Goal: Book appointment/travel/reservation

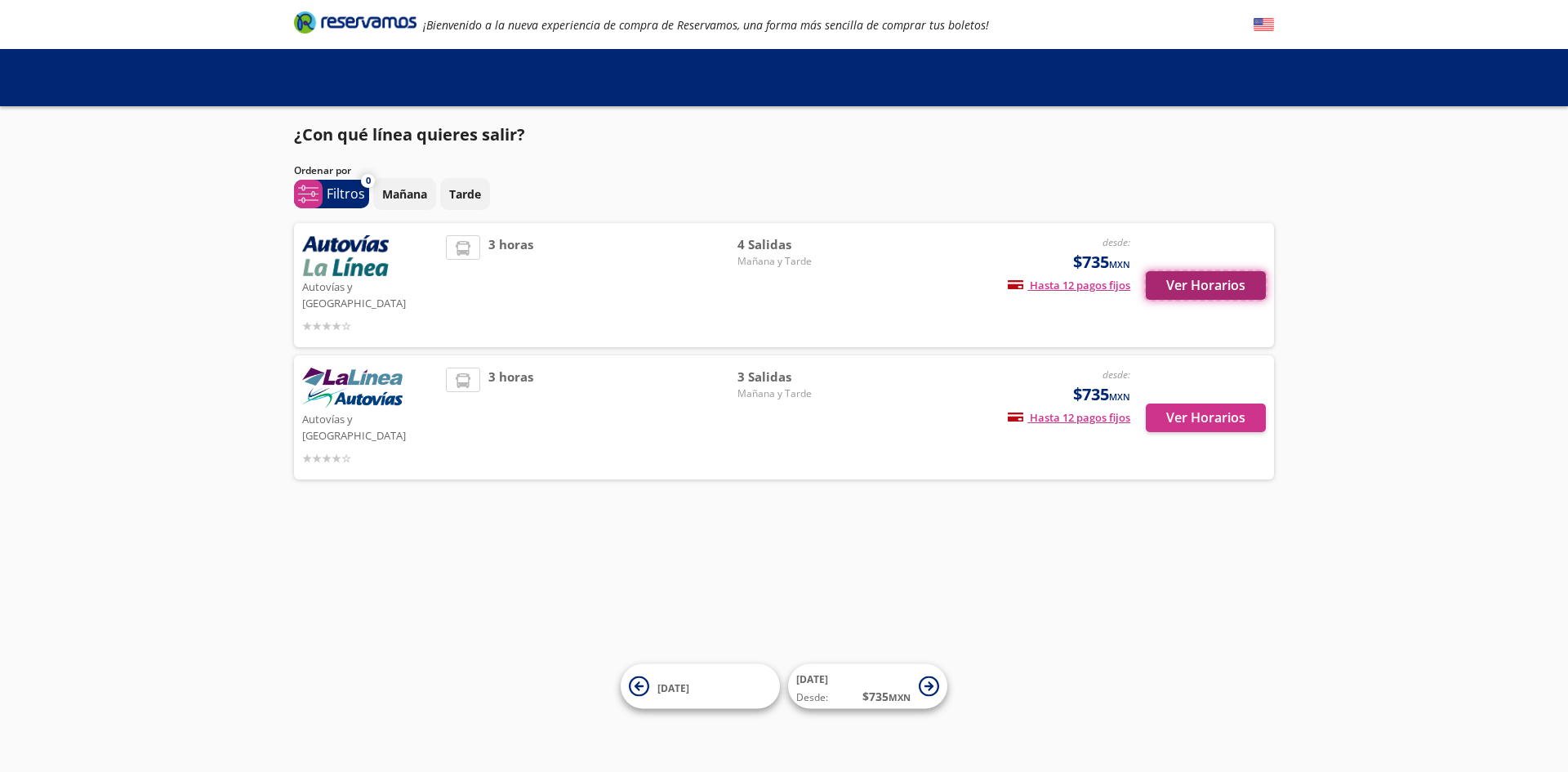
click at [1236, 272] on button "Ver Horarios" at bounding box center [1206, 285] width 120 height 29
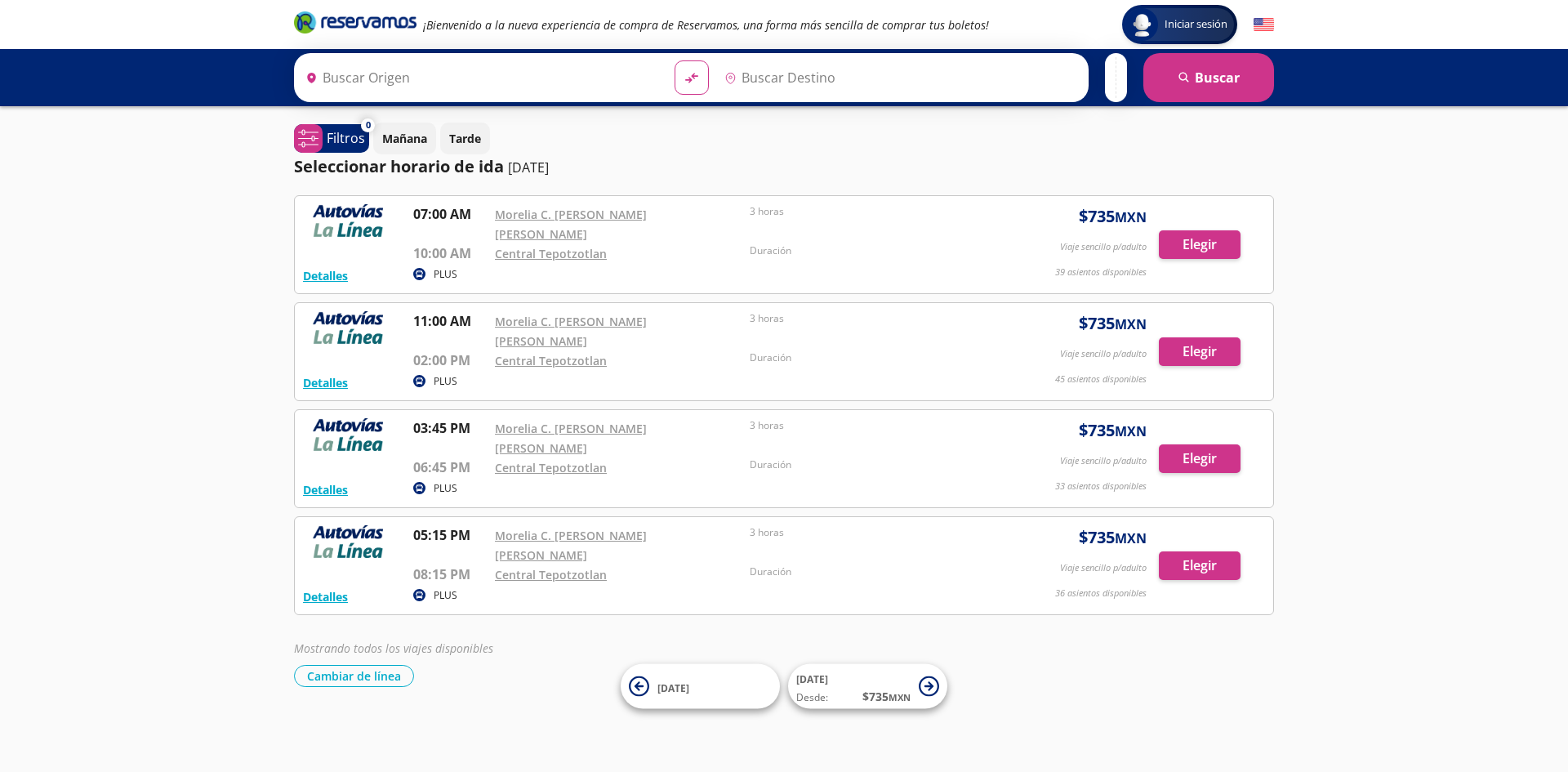
type input "[GEOGRAPHIC_DATA], [GEOGRAPHIC_DATA]"
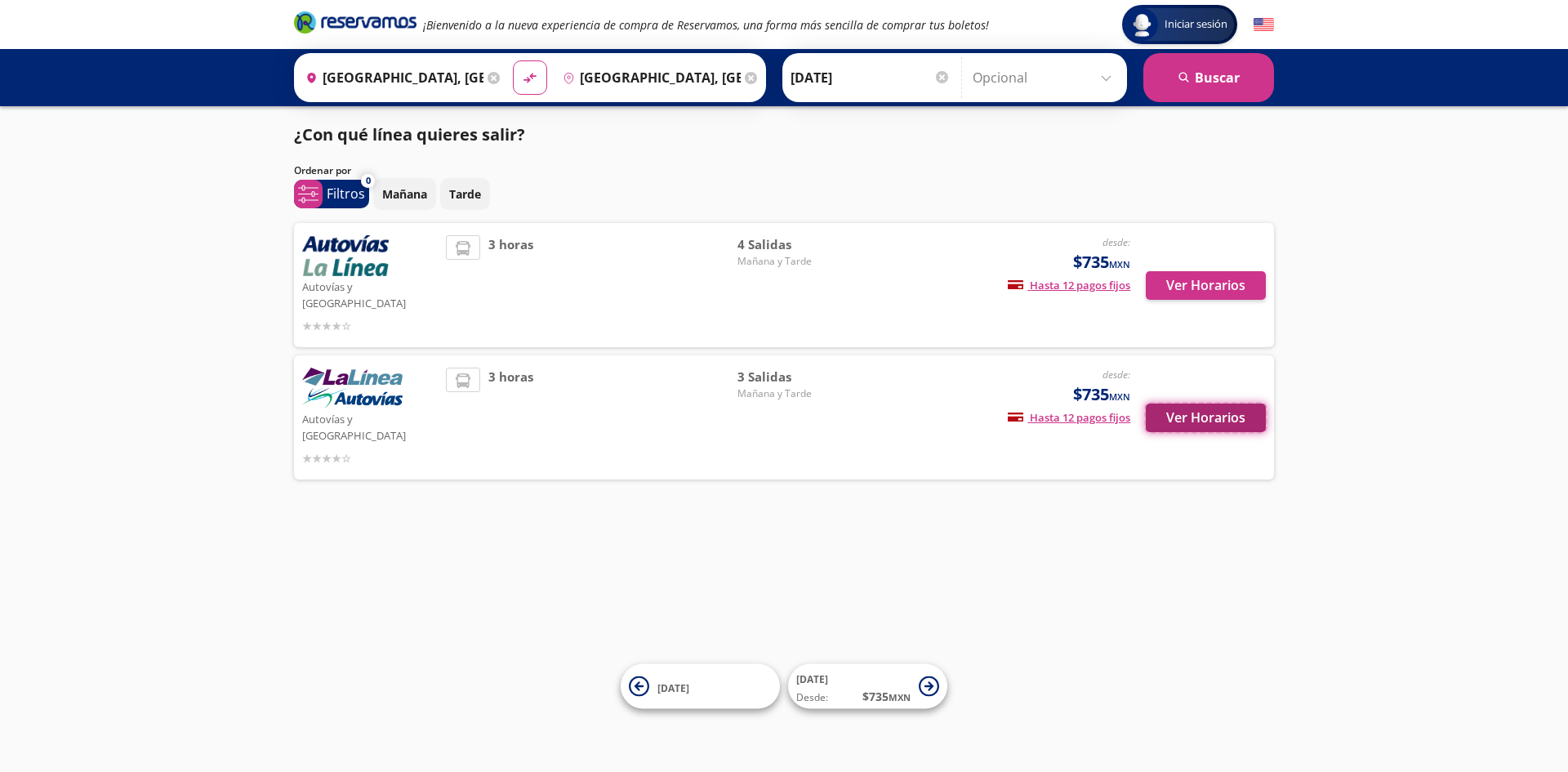
click at [1176, 404] on button "Ver Horarios" at bounding box center [1206, 418] width 120 height 29
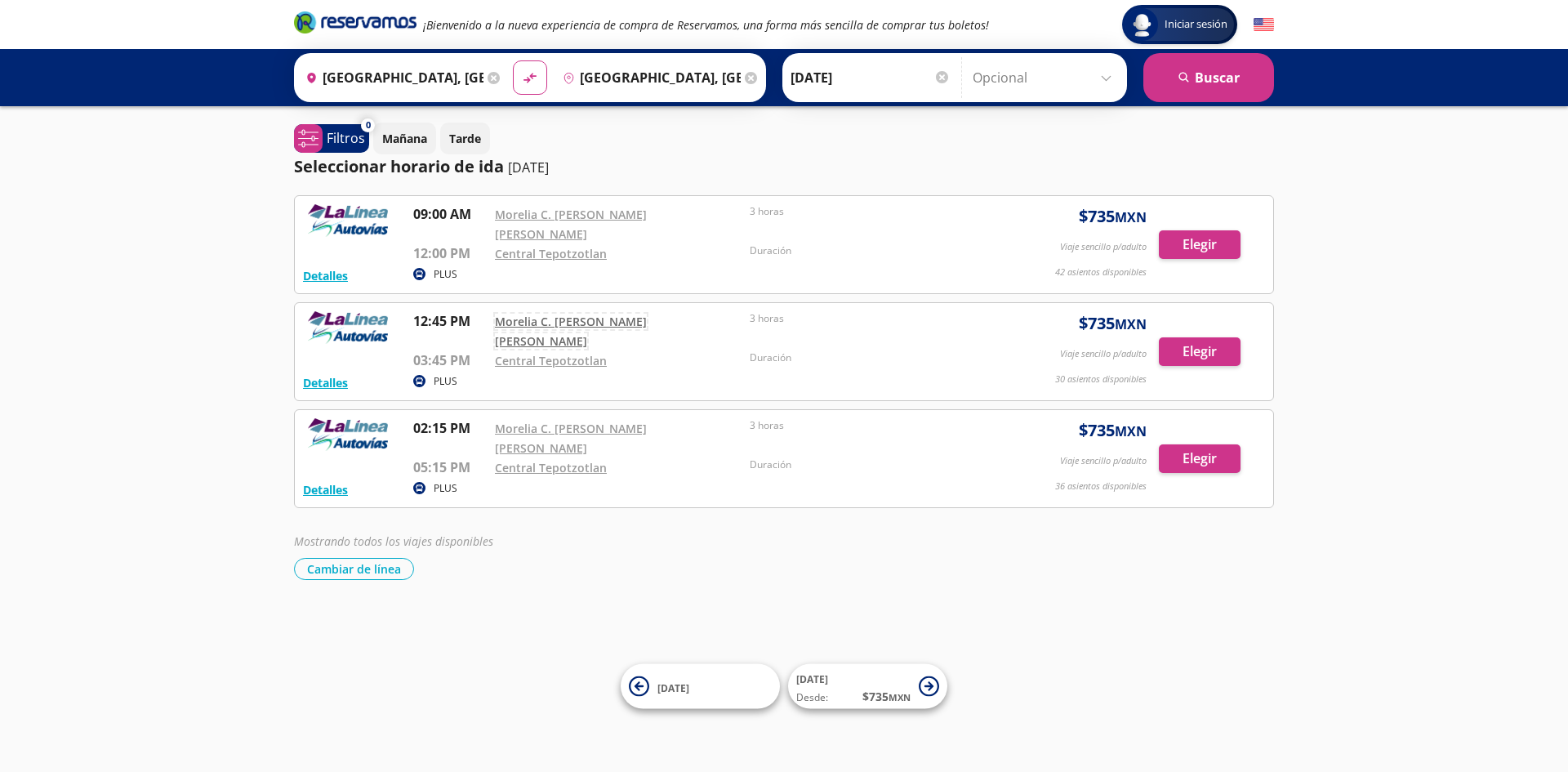
click at [646, 314] on link "Morelia C. [PERSON_NAME] [PERSON_NAME]" at bounding box center [570, 331] width 151 height 35
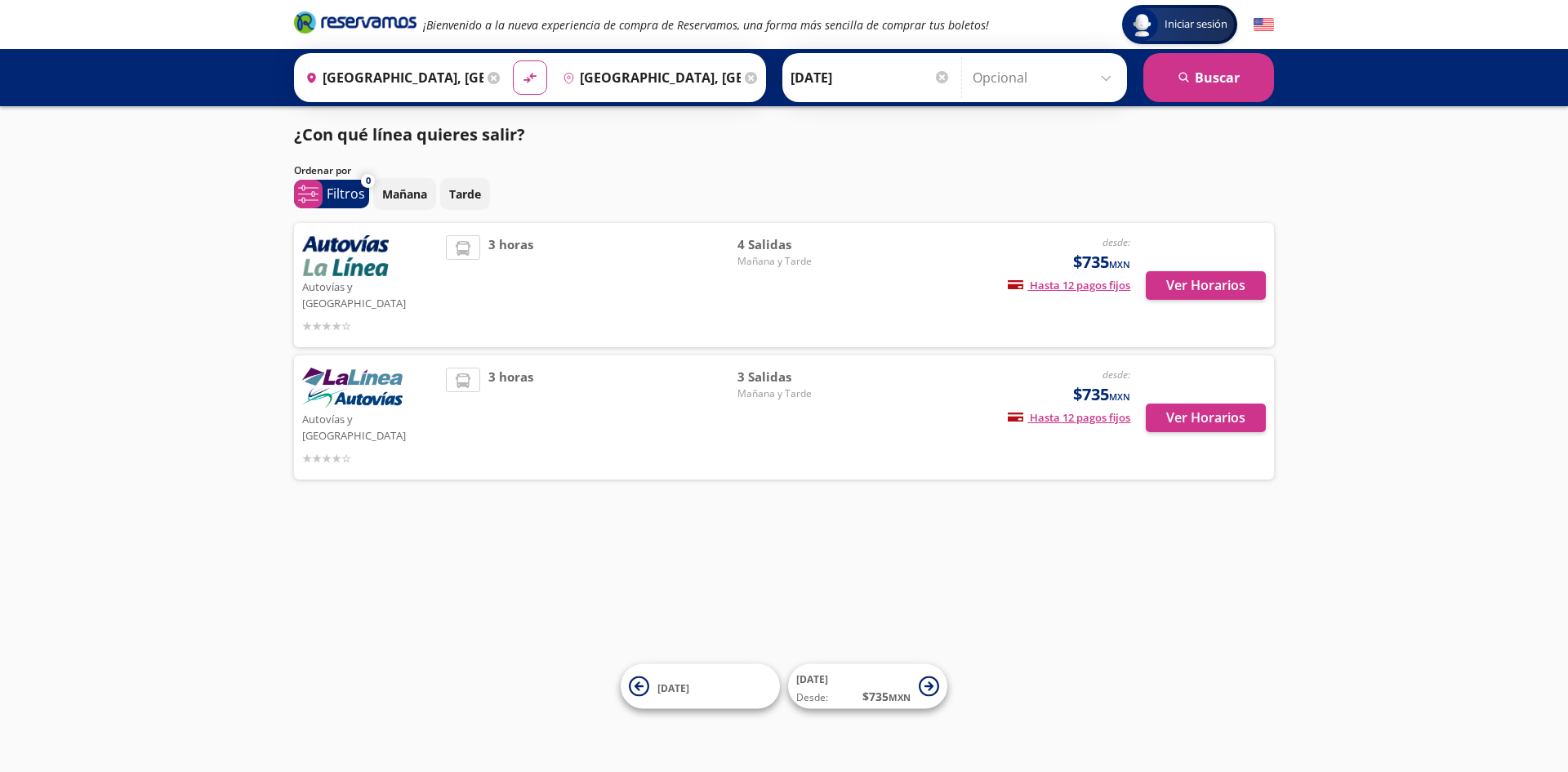
click at [652, 78] on input "[GEOGRAPHIC_DATA], [GEOGRAPHIC_DATA]" at bounding box center [648, 78] width 184 height 41
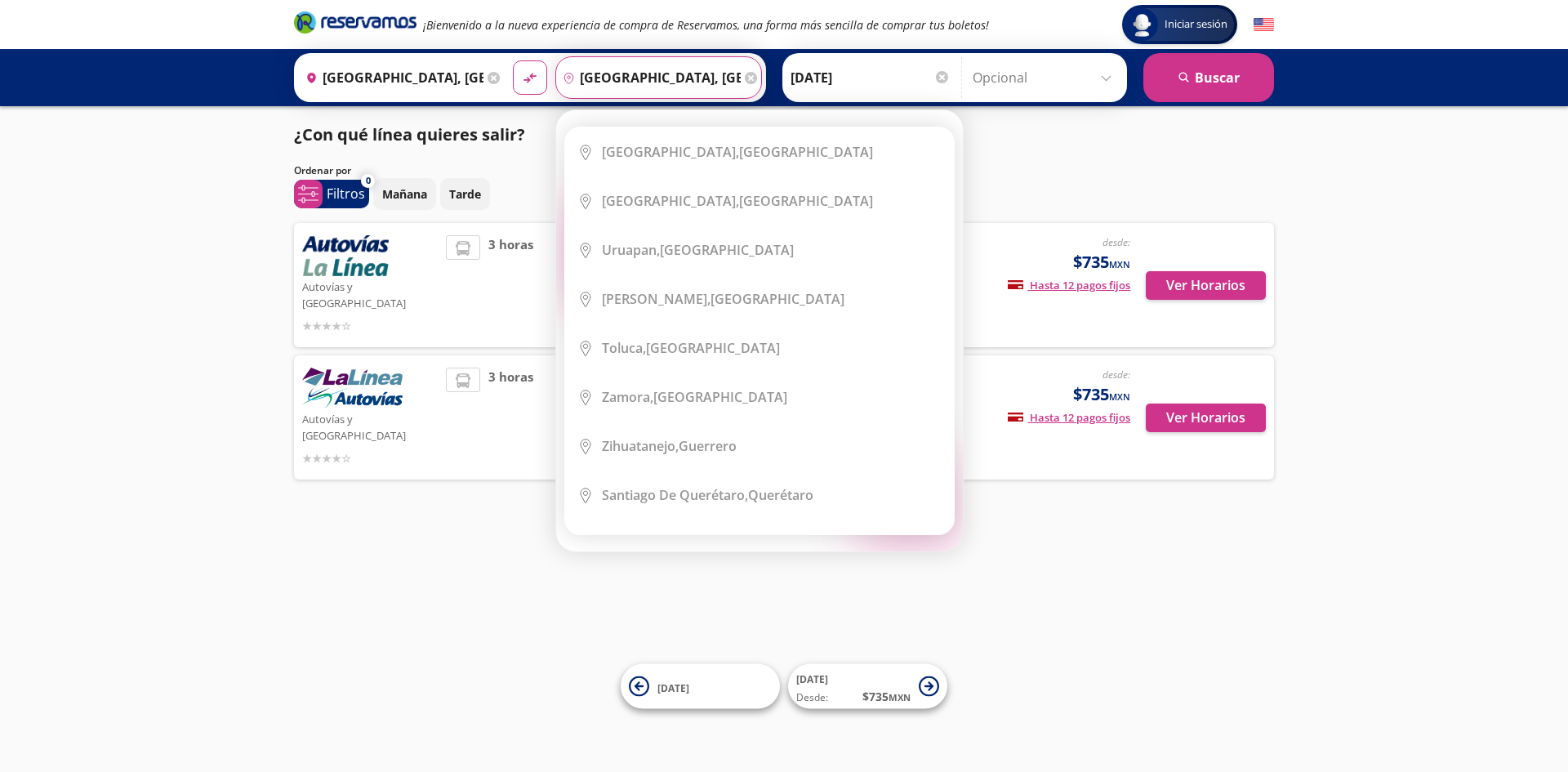
click at [652, 78] on div "Destino pin-outline [GEOGRAPHIC_DATA], [GEOGRAPHIC_DATA] Elige tu destino Close…" at bounding box center [658, 78] width 206 height 42
click at [652, 78] on input "[GEOGRAPHIC_DATA], [GEOGRAPHIC_DATA]" at bounding box center [648, 78] width 184 height 41
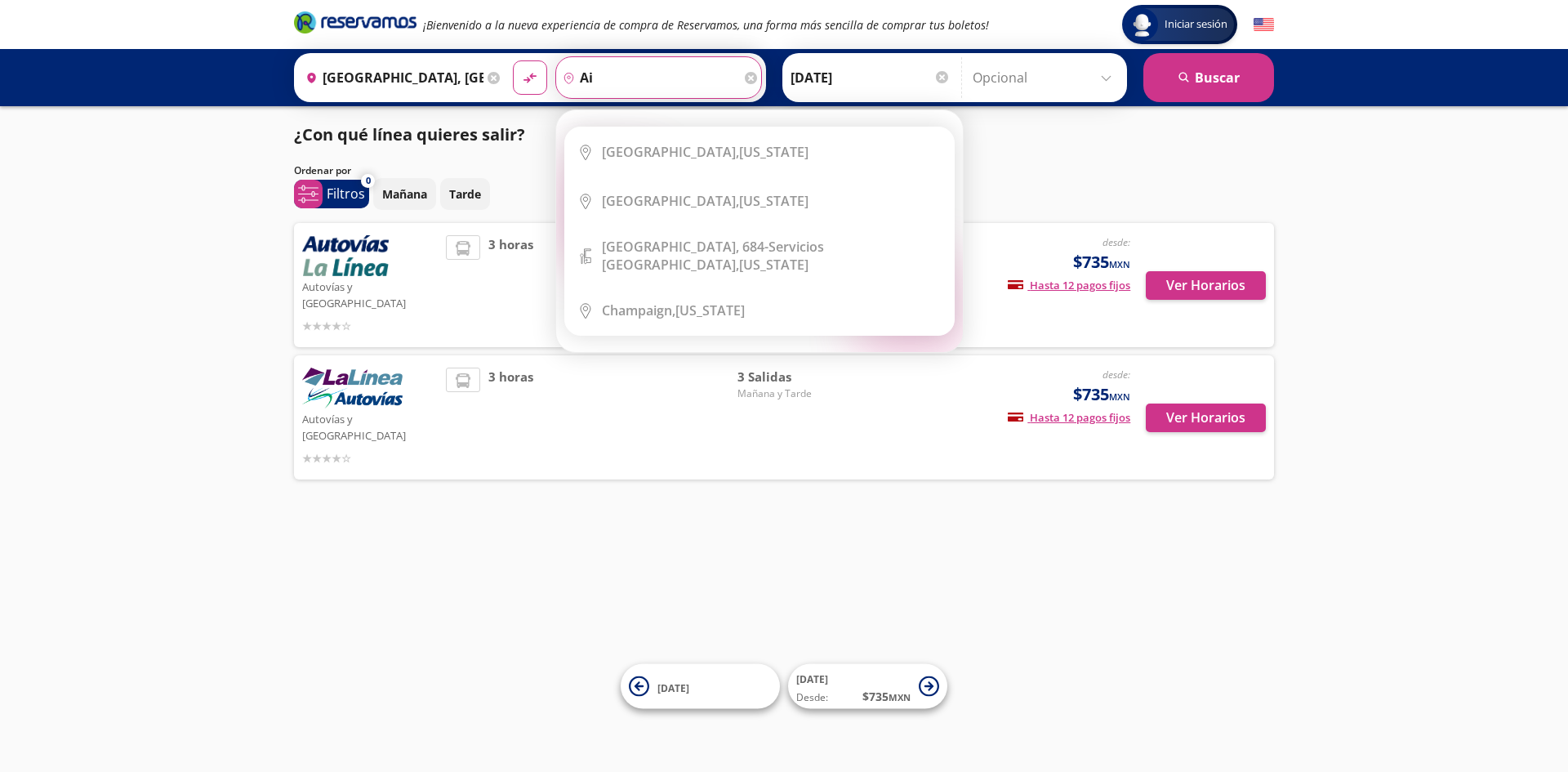
type input "a"
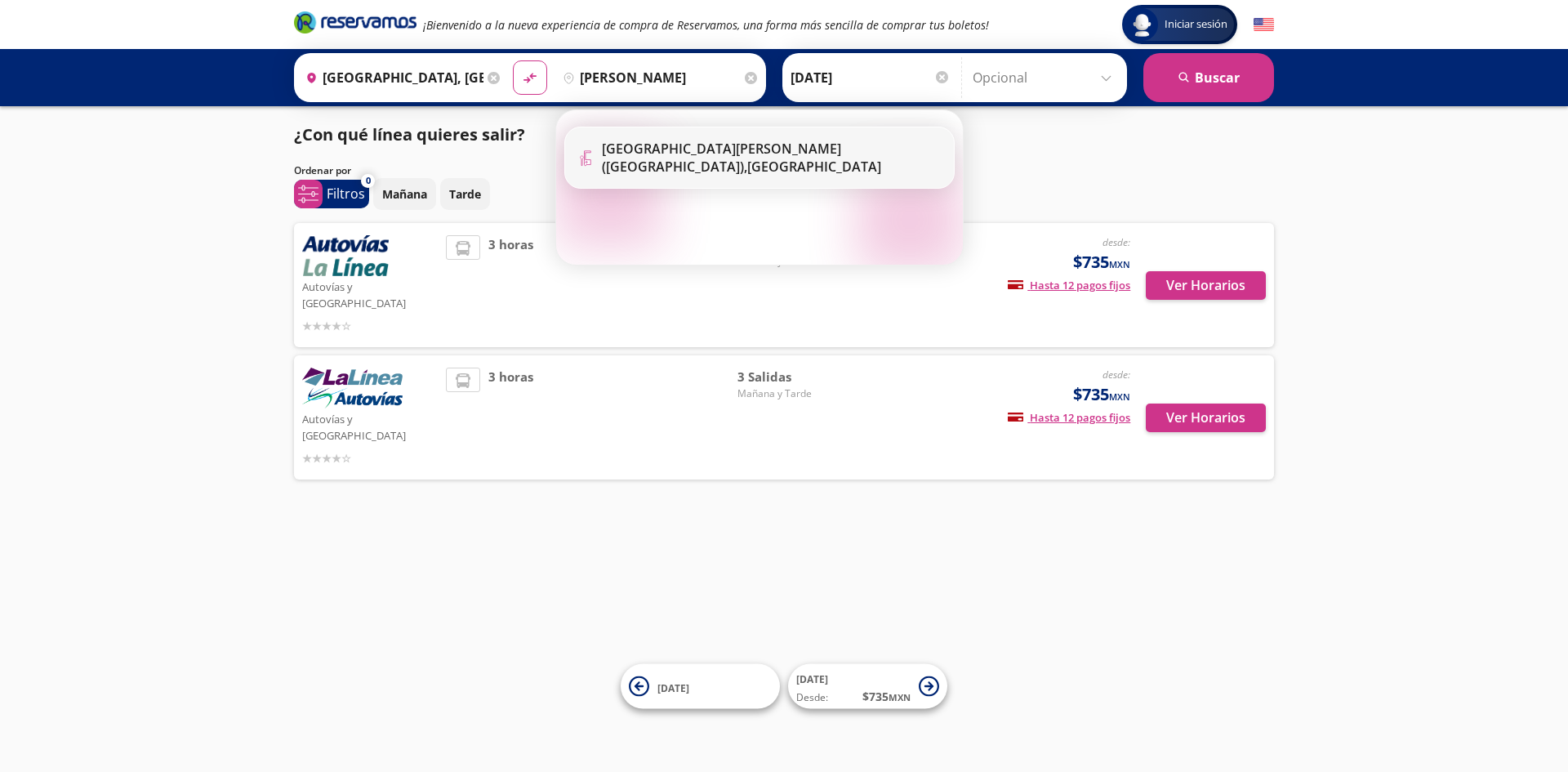
click at [723, 150] on b "[GEOGRAPHIC_DATA][PERSON_NAME] ([GEOGRAPHIC_DATA])," at bounding box center [721, 157] width 239 height 36
type input "[GEOGRAPHIC_DATA][PERSON_NAME] ([GEOGRAPHIC_DATA]), [GEOGRAPHIC_DATA]"
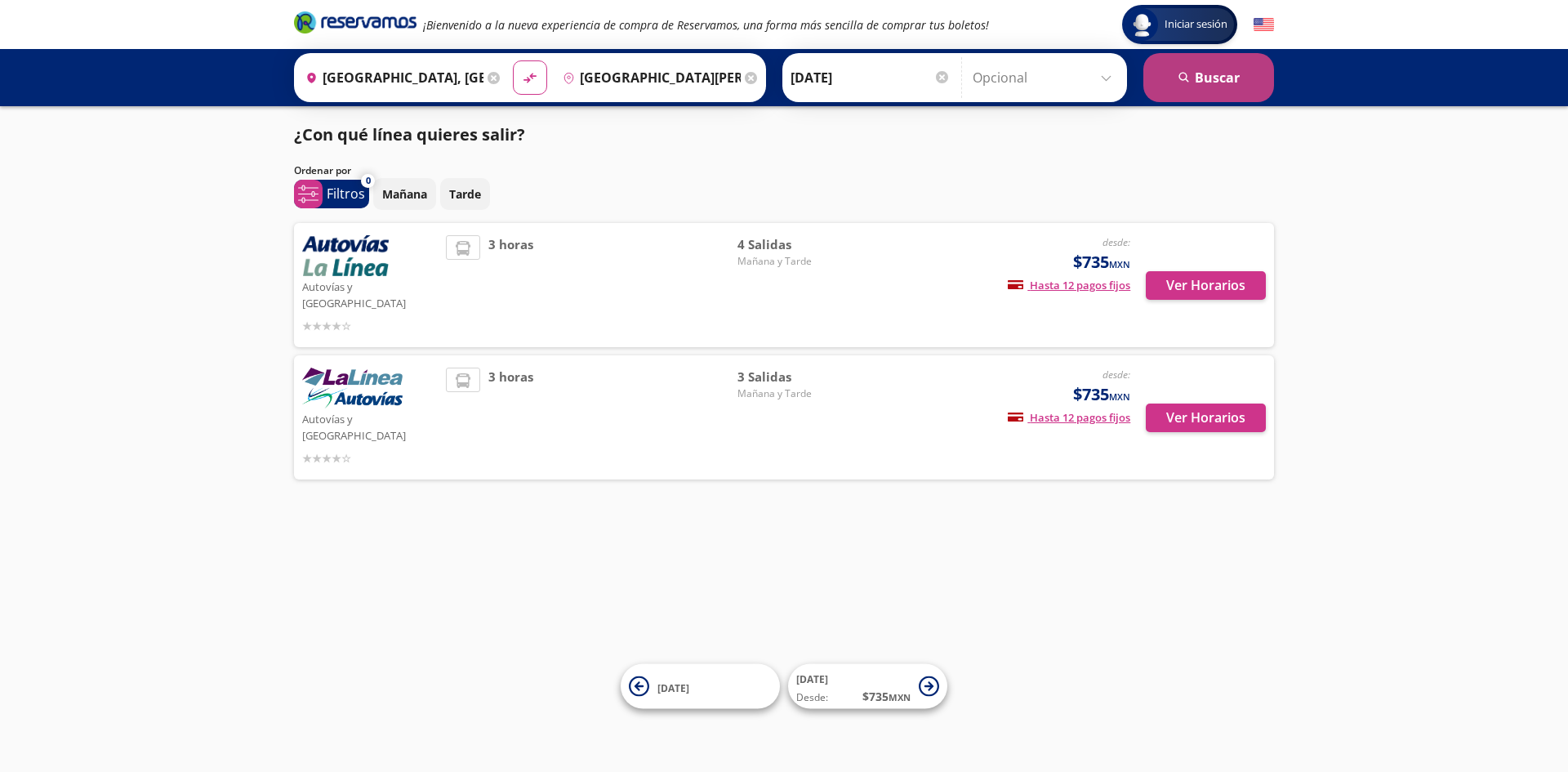
click at [1189, 86] on button "search [GEOGRAPHIC_DATA]" at bounding box center [1208, 78] width 130 height 49
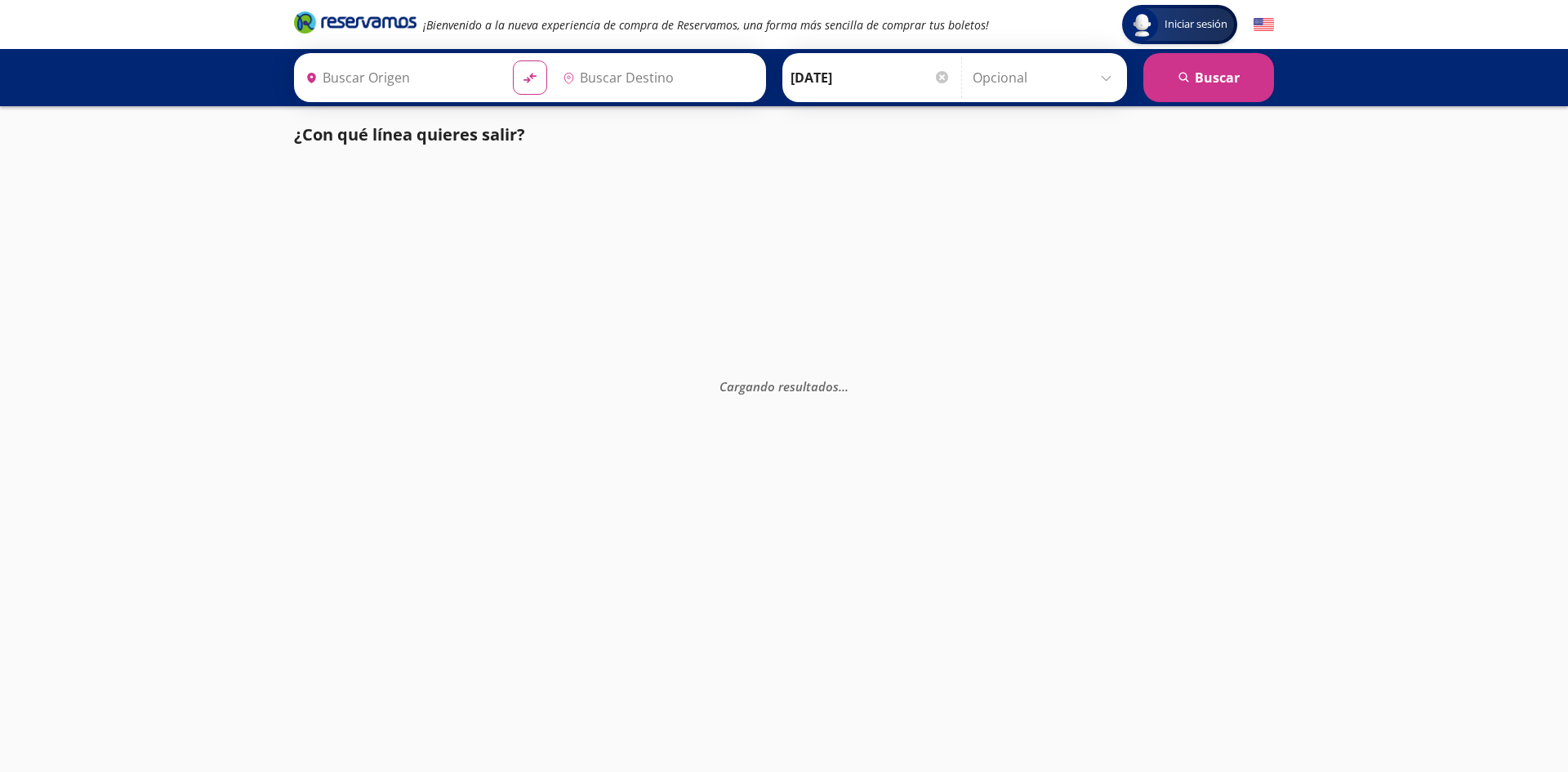
type input "[GEOGRAPHIC_DATA], [GEOGRAPHIC_DATA]"
type input "[GEOGRAPHIC_DATA][PERSON_NAME] ([GEOGRAPHIC_DATA]), [GEOGRAPHIC_DATA]"
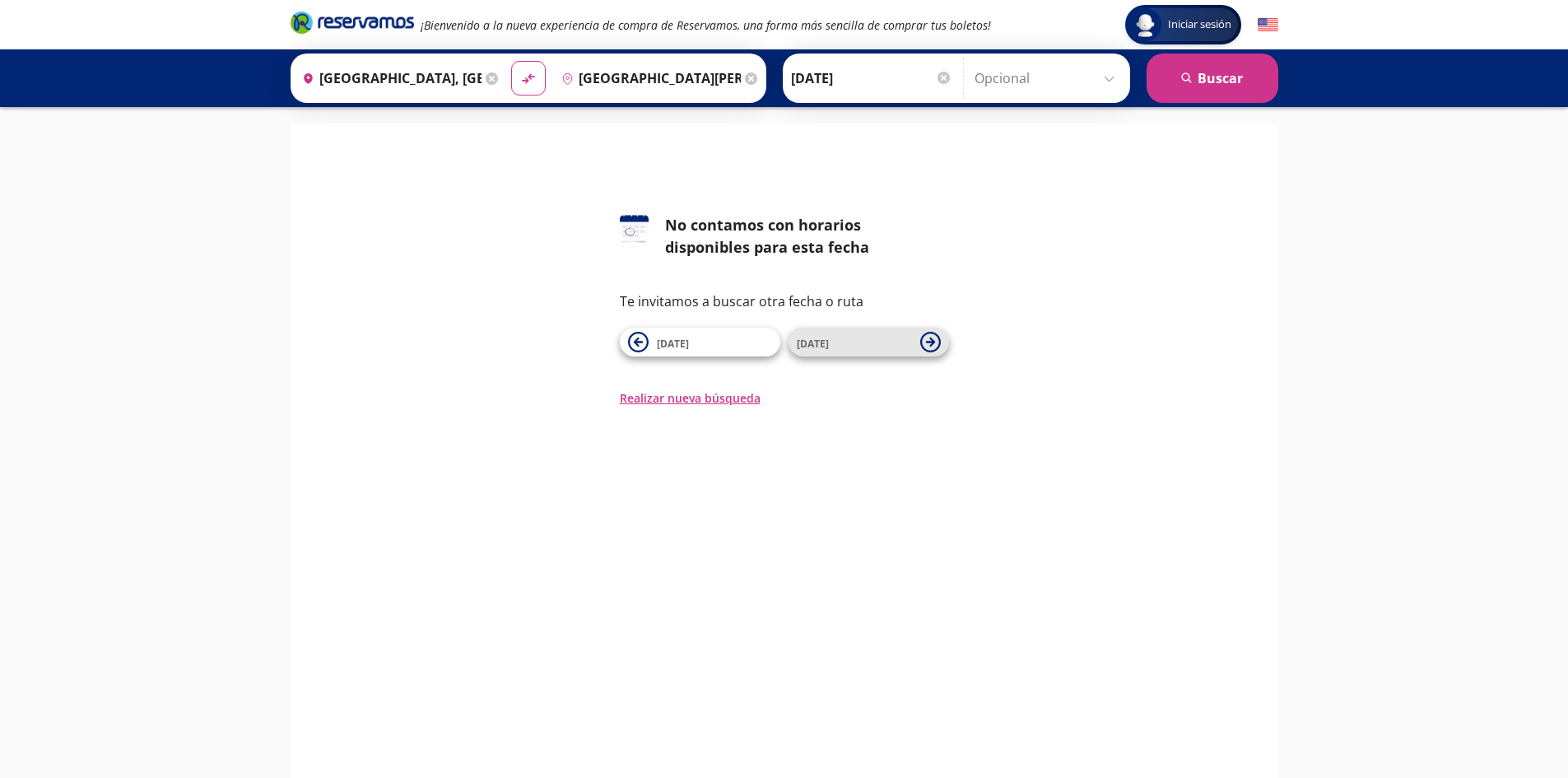
click at [898, 343] on span "[DATE]" at bounding box center [854, 342] width 115 height 20
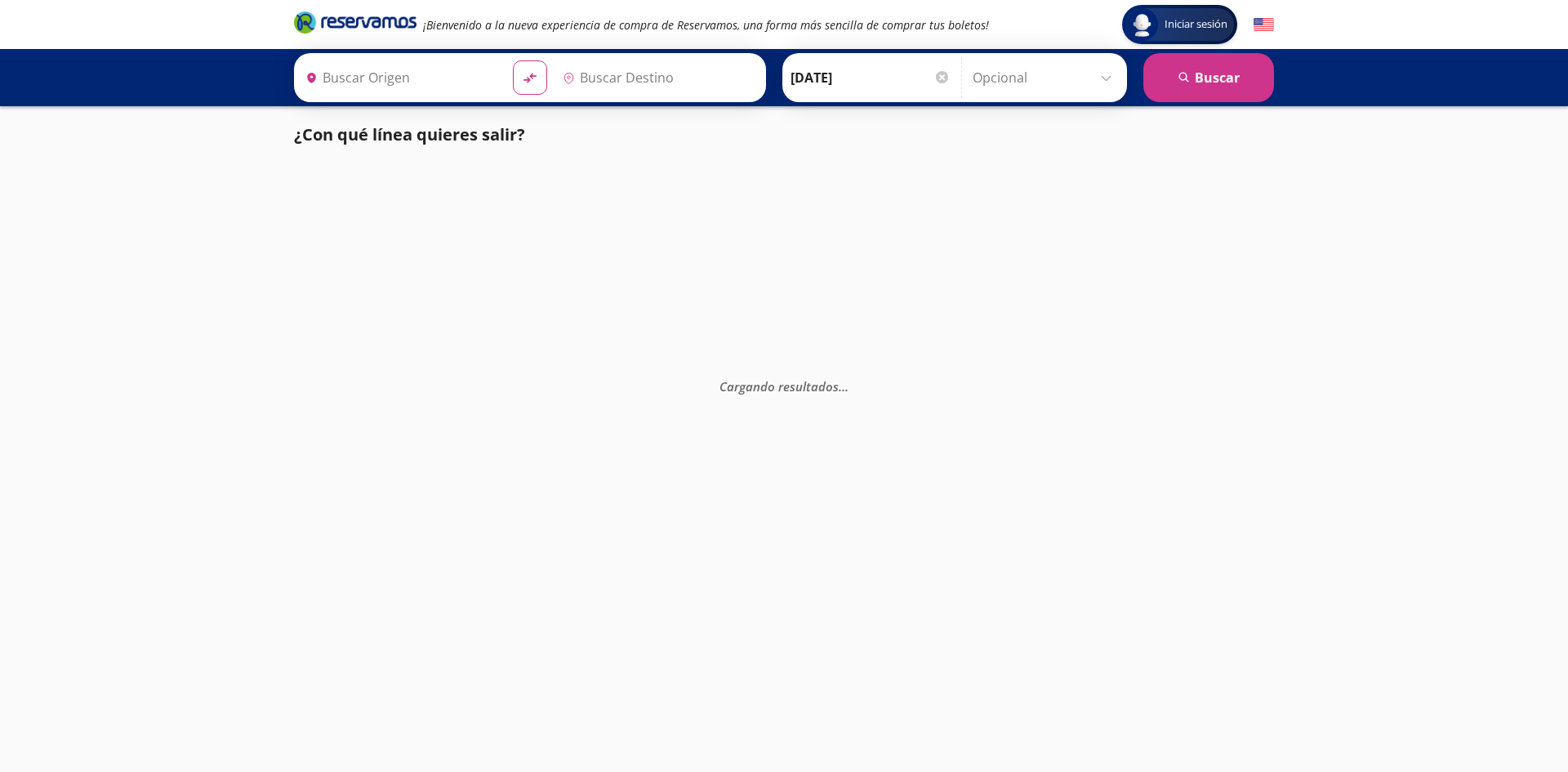
type input "[GEOGRAPHIC_DATA][PERSON_NAME] ([GEOGRAPHIC_DATA]), [GEOGRAPHIC_DATA]"
type input "[GEOGRAPHIC_DATA], [GEOGRAPHIC_DATA]"
